Goal: Transaction & Acquisition: Purchase product/service

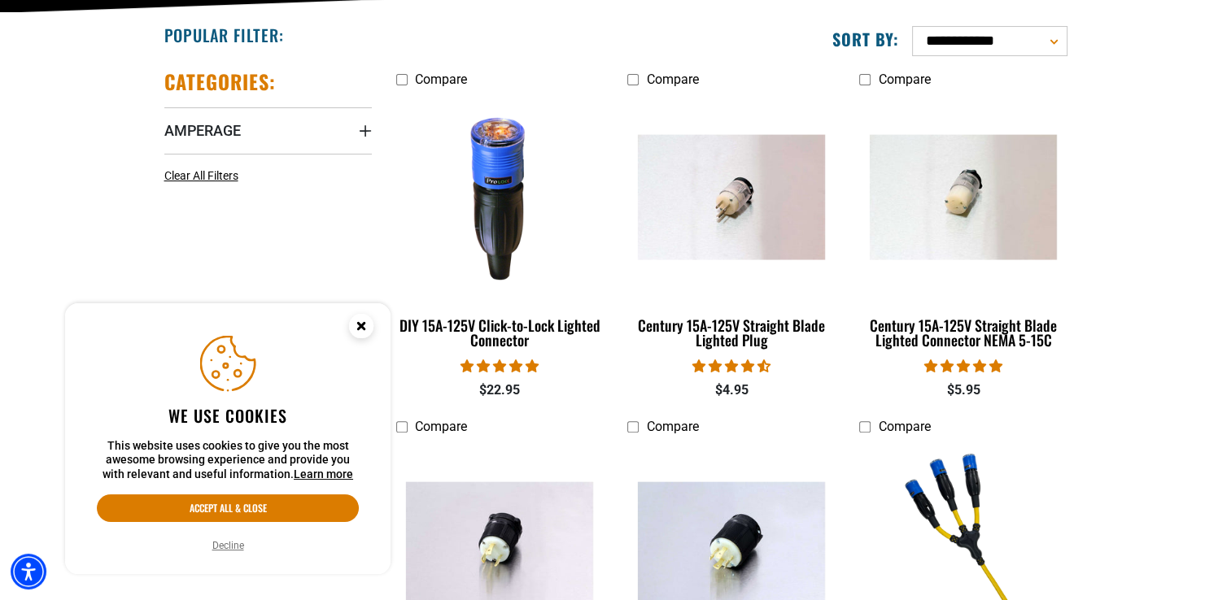
scroll to position [419, 0]
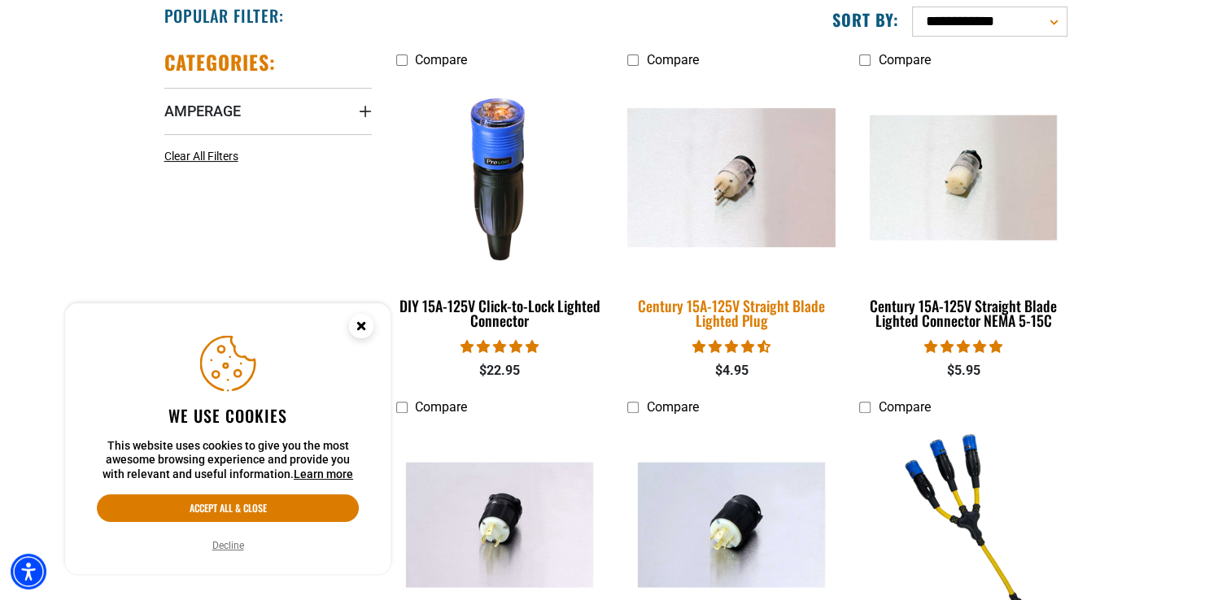
click at [698, 190] on img at bounding box center [732, 177] width 228 height 139
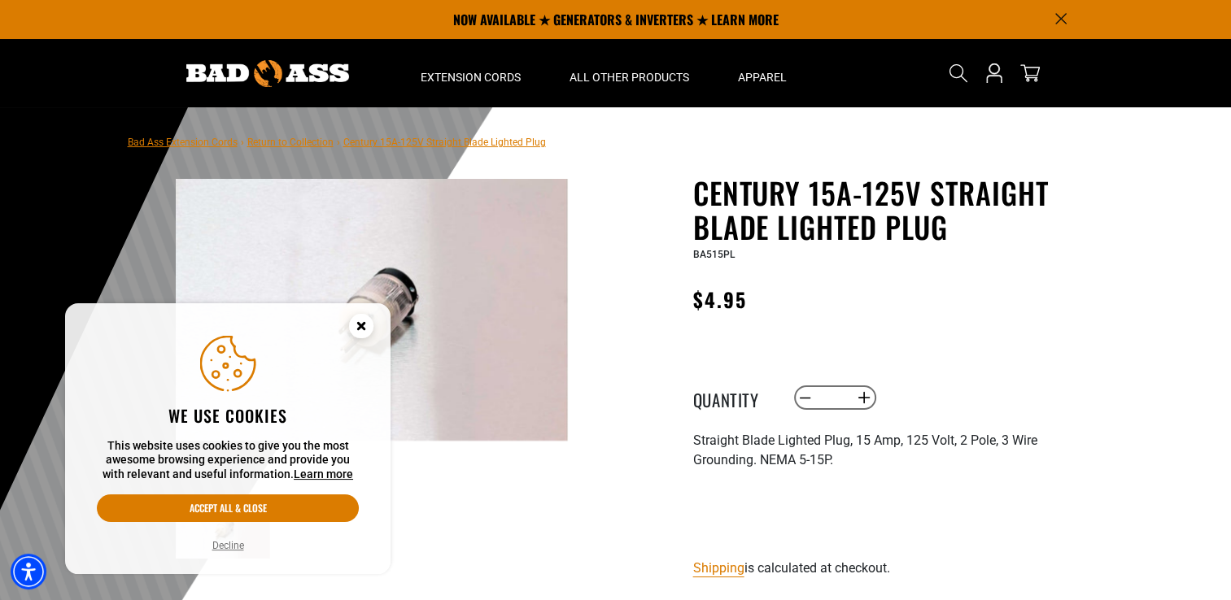
click at [365, 326] on circle "Cookie Consent" at bounding box center [361, 326] width 24 height 24
